Goal: Navigation & Orientation: Understand site structure

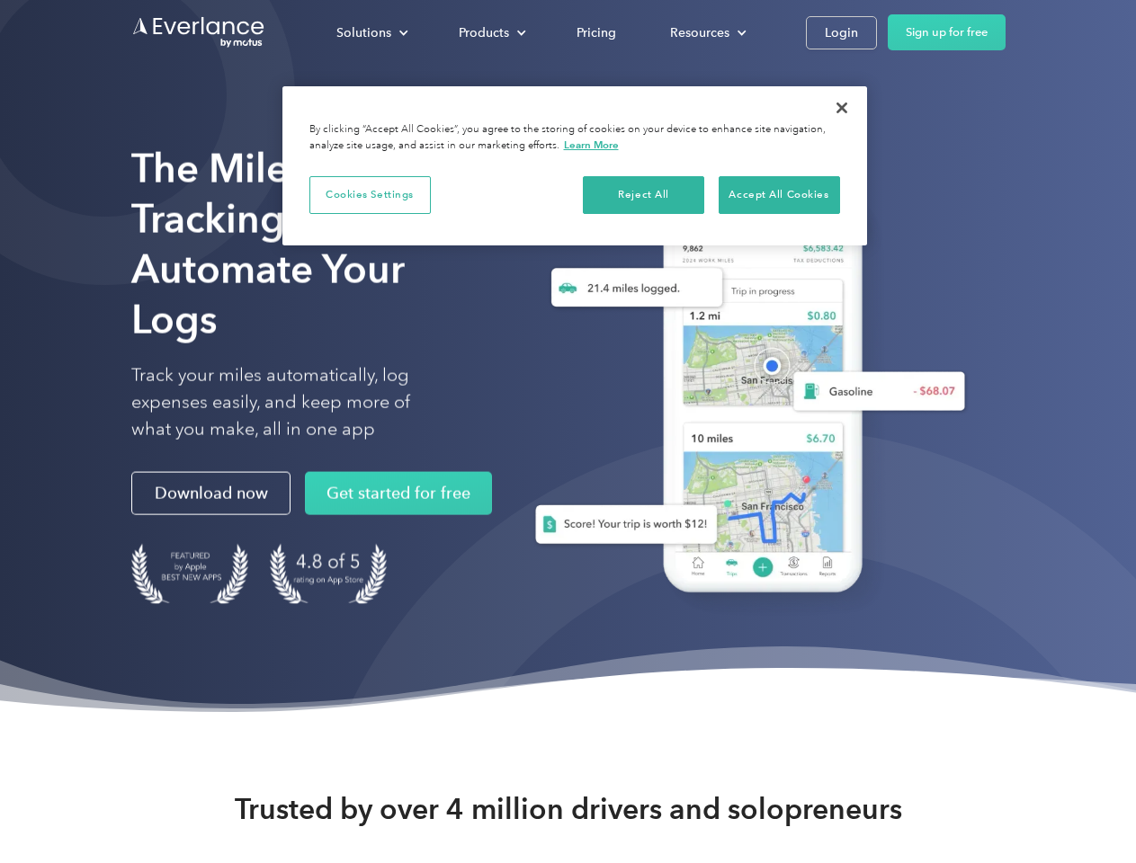
click at [371, 32] on div "Solutions" at bounding box center [363, 33] width 55 height 22
click at [490, 32] on div "Products" at bounding box center [484, 33] width 50 height 22
click at [706, 32] on div "Resources" at bounding box center [699, 33] width 59 height 22
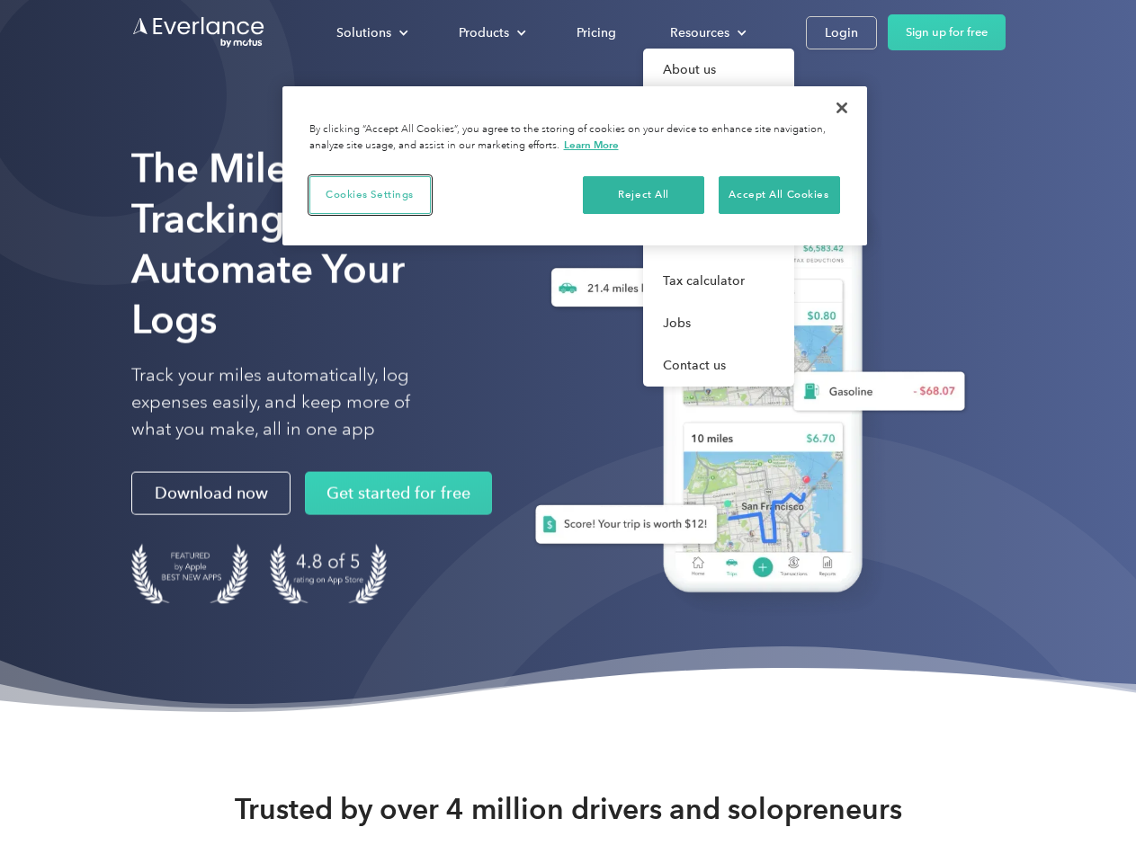
click at [370, 194] on button "Cookies Settings" at bounding box center [369, 195] width 121 height 38
click at [0, 0] on div "When you visit any website, it may store or retrieve information on your browse…" at bounding box center [0, 0] width 0 height 0
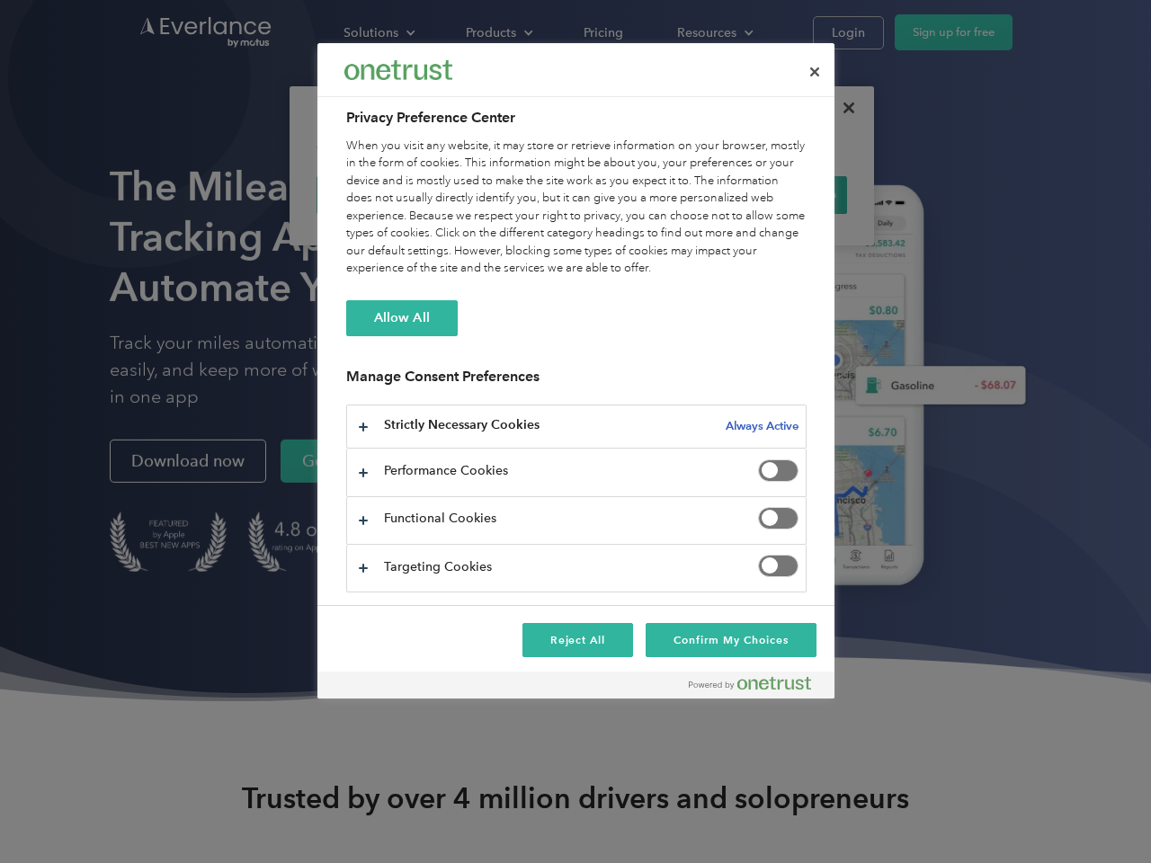
click at [779, 194] on div "When you visit any website, it may store or retrieve information on your browse…" at bounding box center [576, 208] width 460 height 140
click at [842, 108] on div at bounding box center [575, 431] width 1151 height 863
